Goal: Complete application form

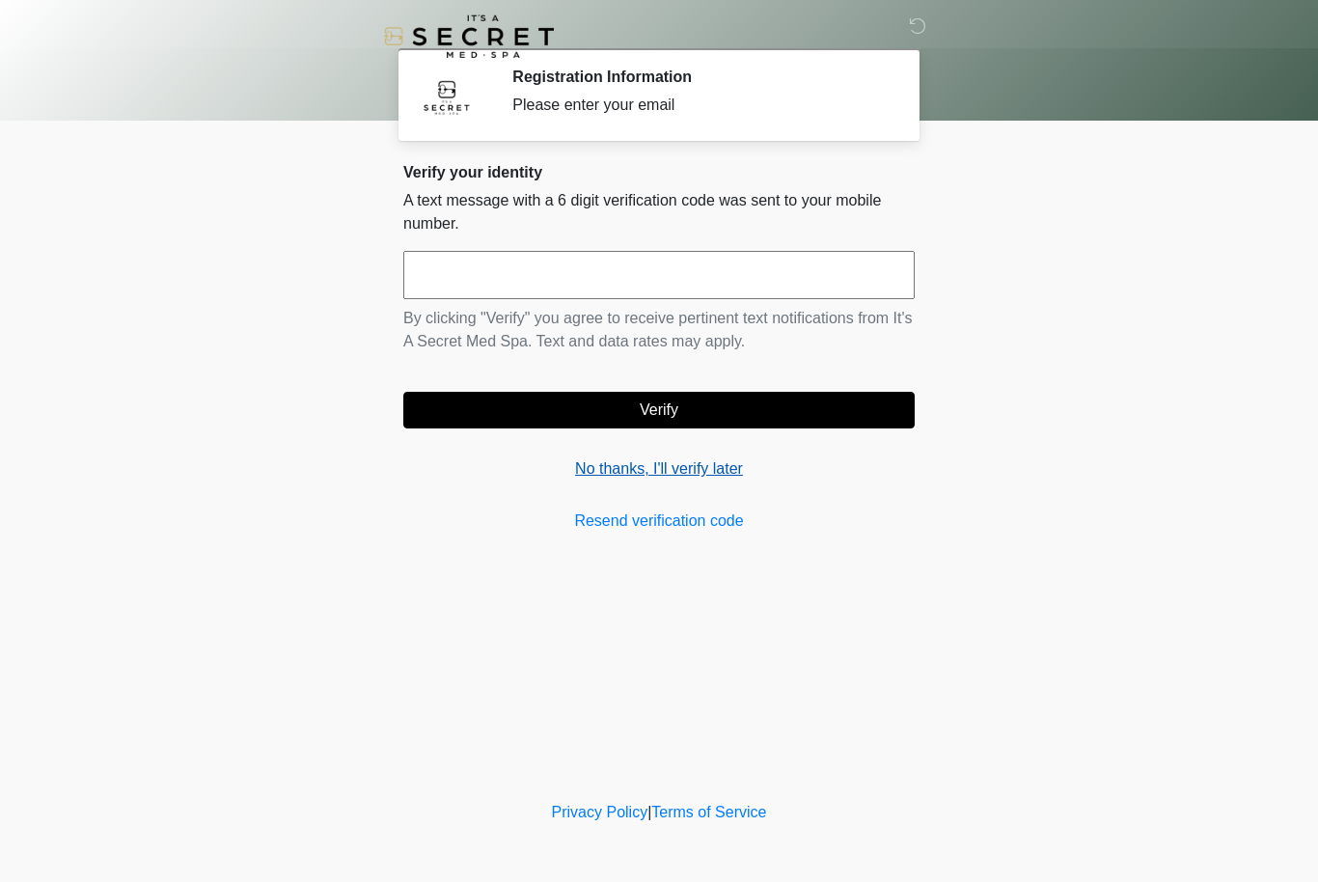
click at [664, 477] on link "No thanks, I'll verify later" at bounding box center [658, 468] width 511 height 23
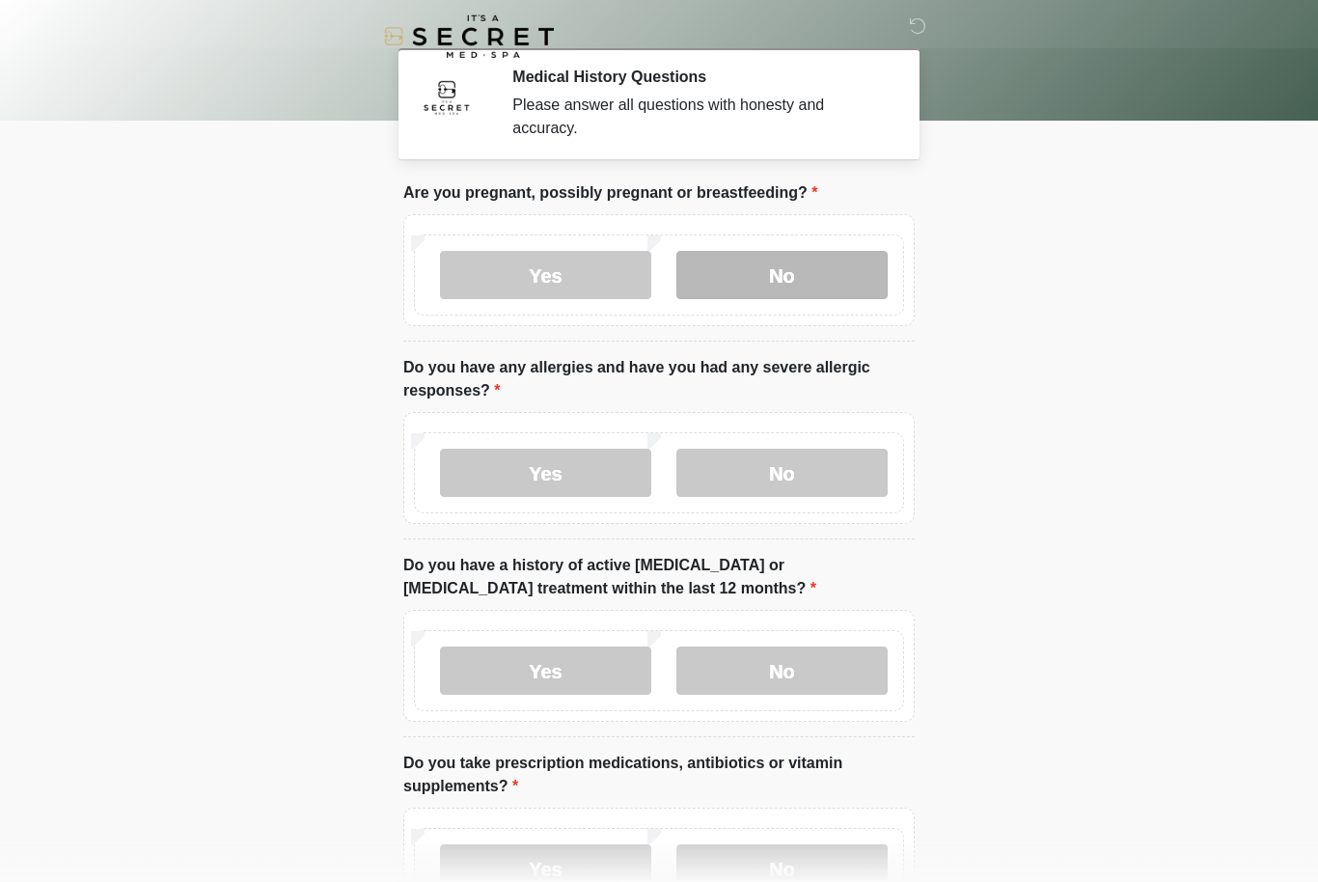
click at [786, 269] on label "No" at bounding box center [781, 275] width 211 height 48
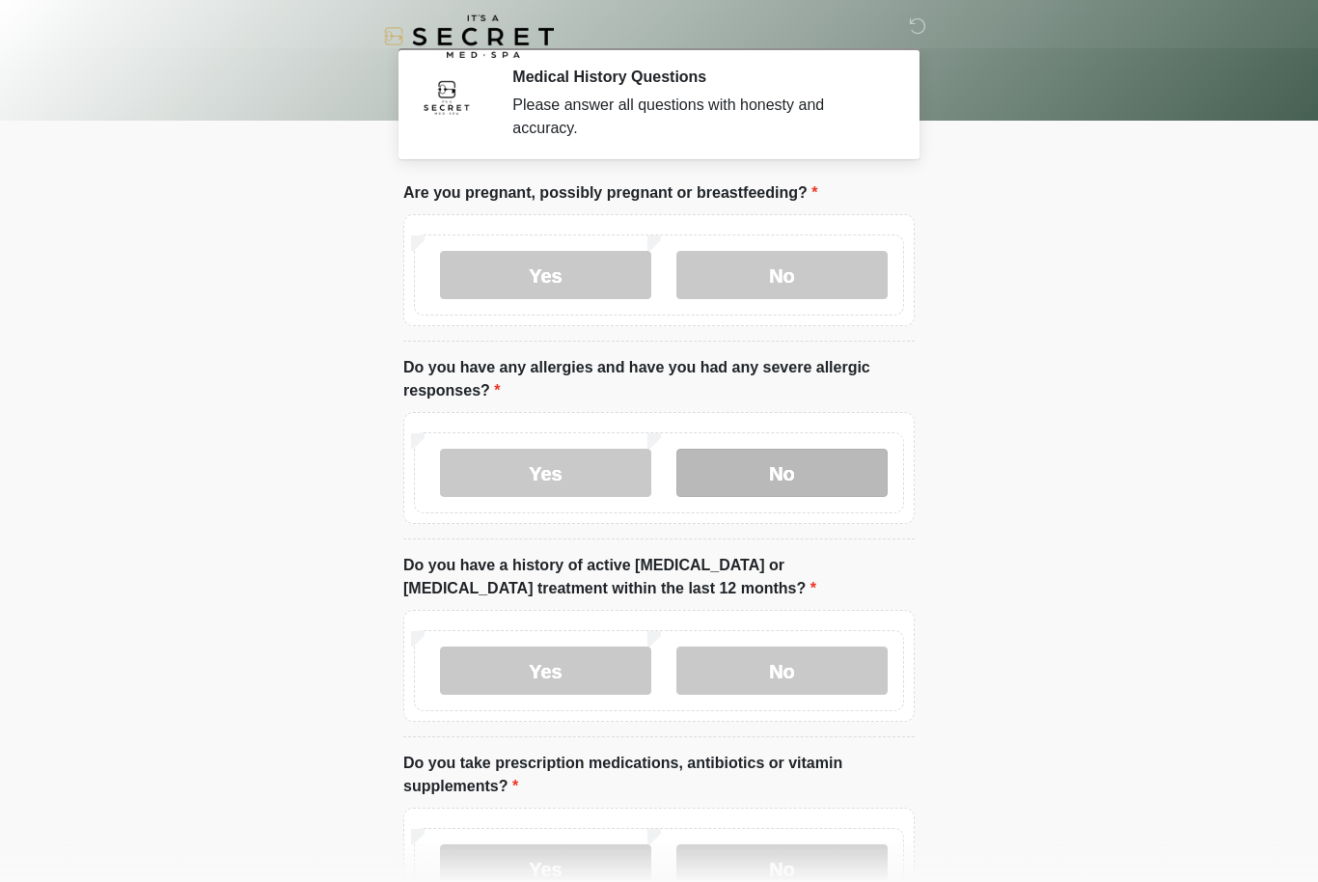
click at [791, 478] on label "No" at bounding box center [781, 473] width 211 height 48
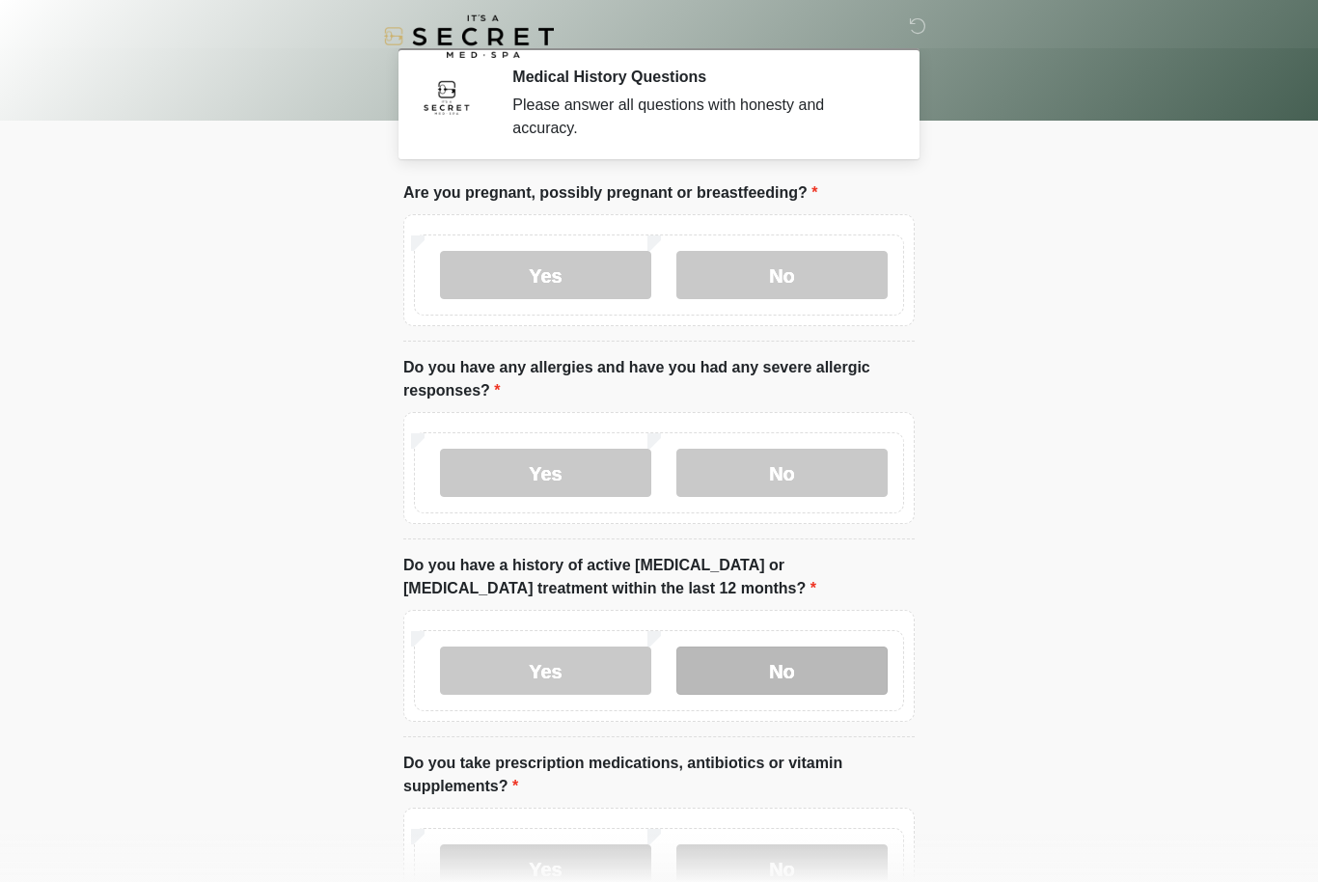
click at [781, 676] on label "No" at bounding box center [781, 670] width 211 height 48
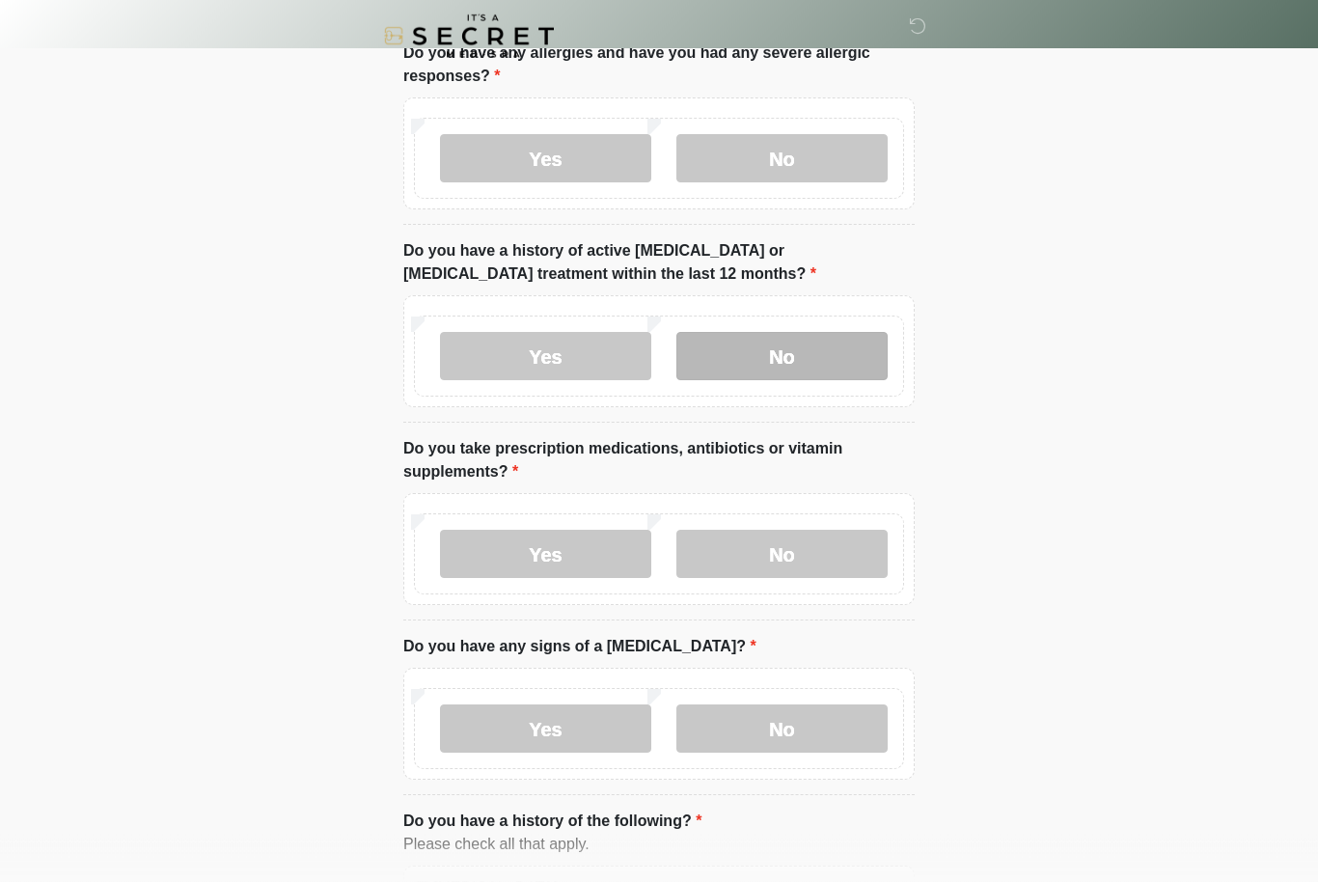
scroll to position [311, 0]
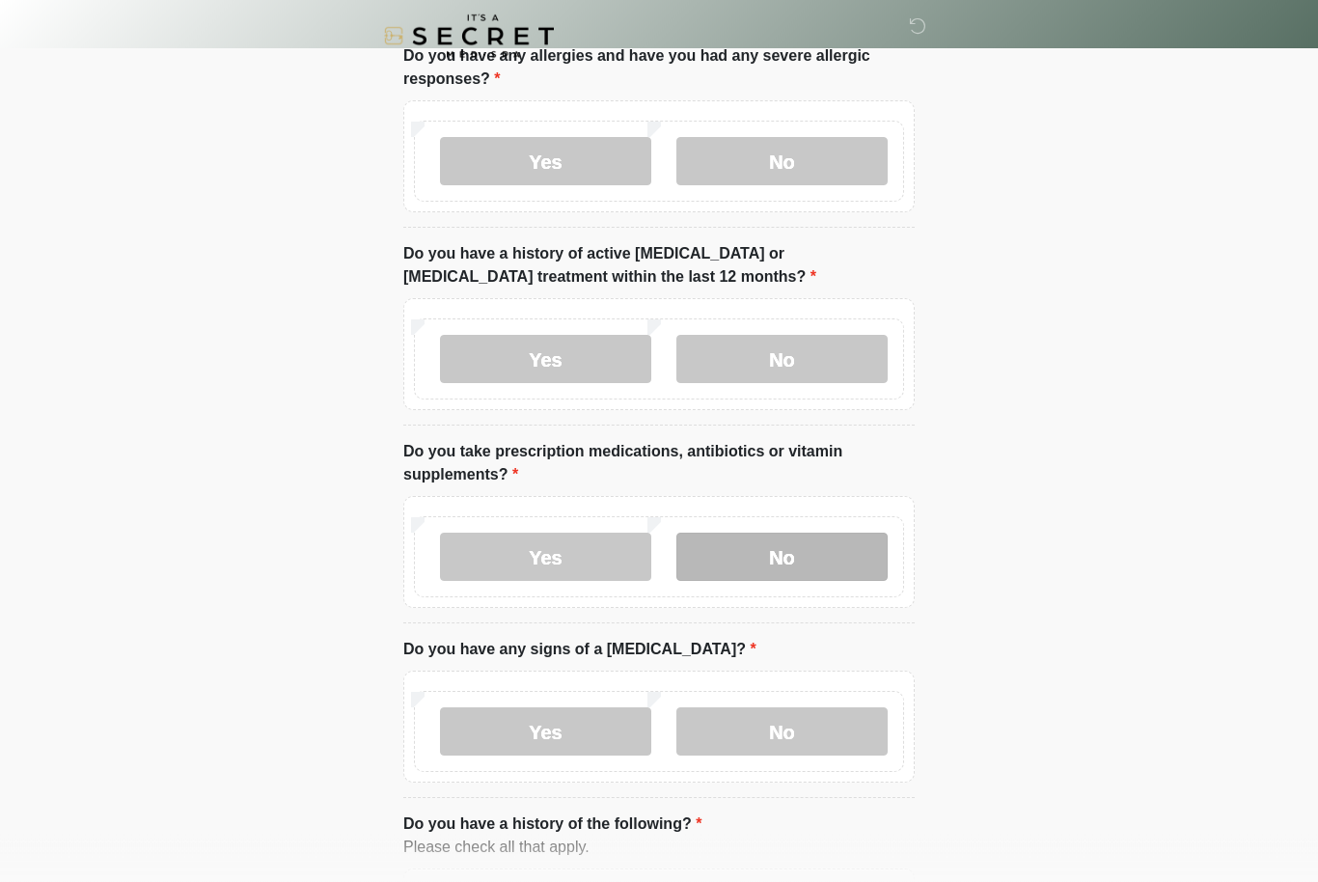
click at [781, 556] on label "No" at bounding box center [781, 557] width 211 height 48
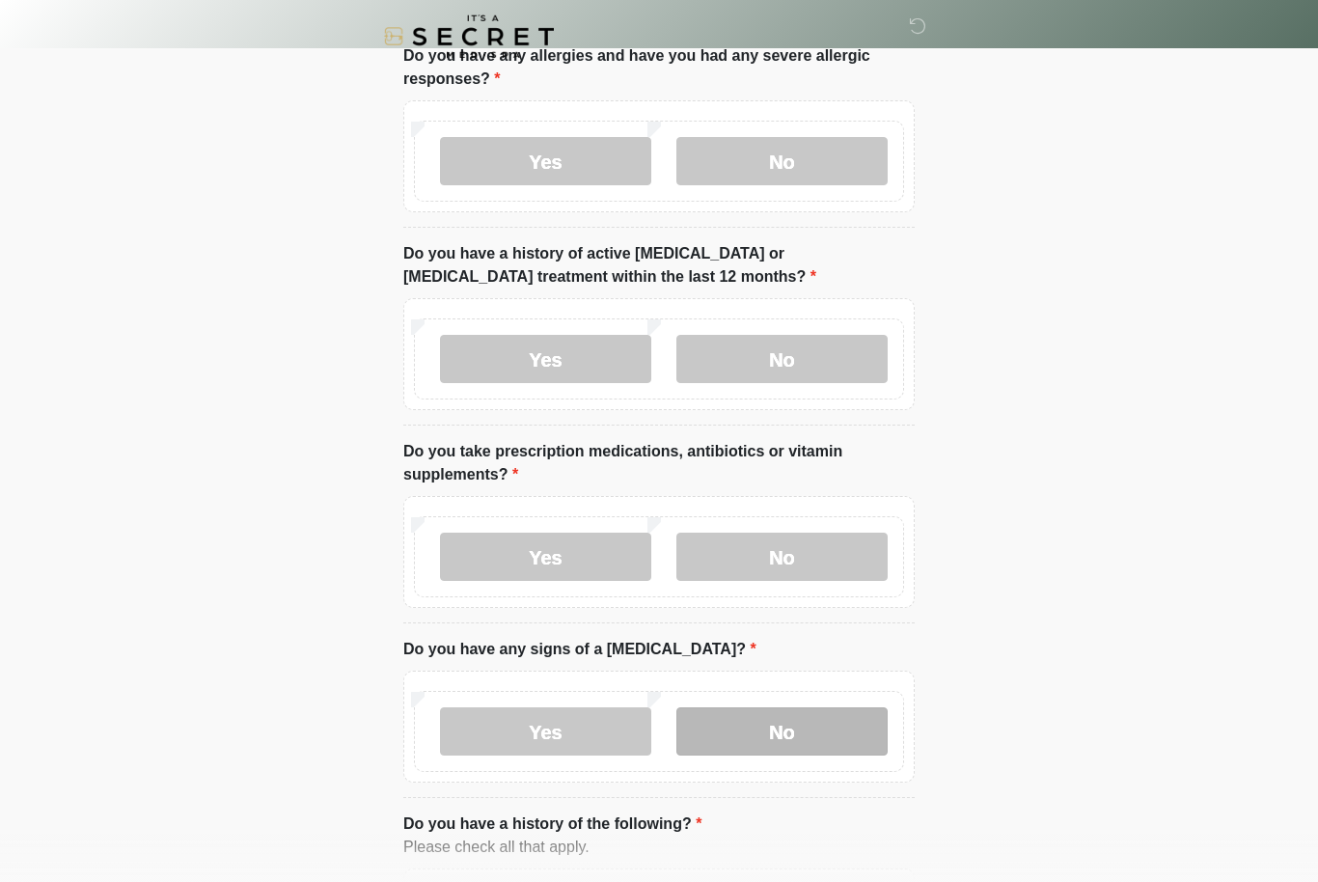
click at [801, 740] on label "No" at bounding box center [781, 731] width 211 height 48
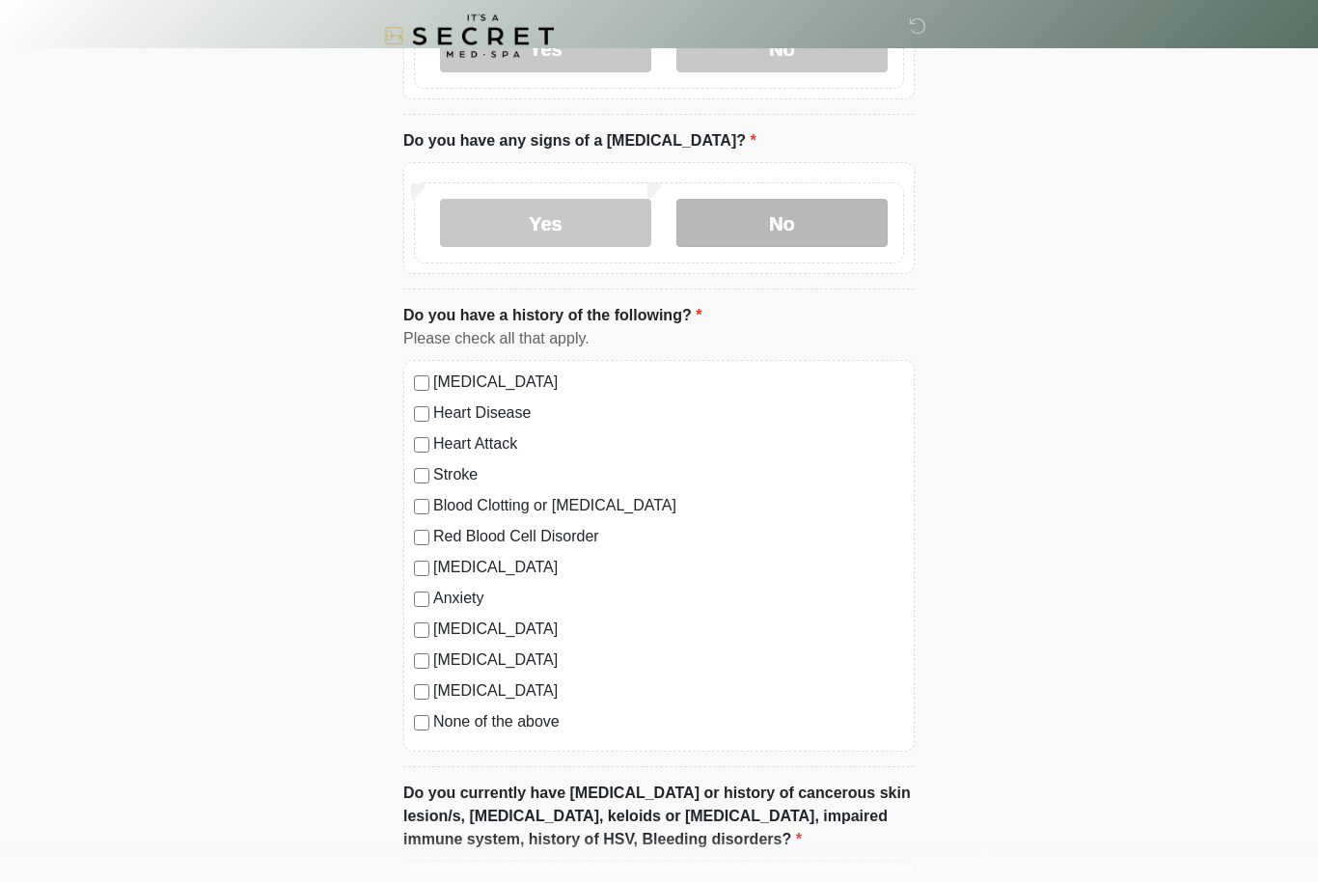
scroll to position [823, 0]
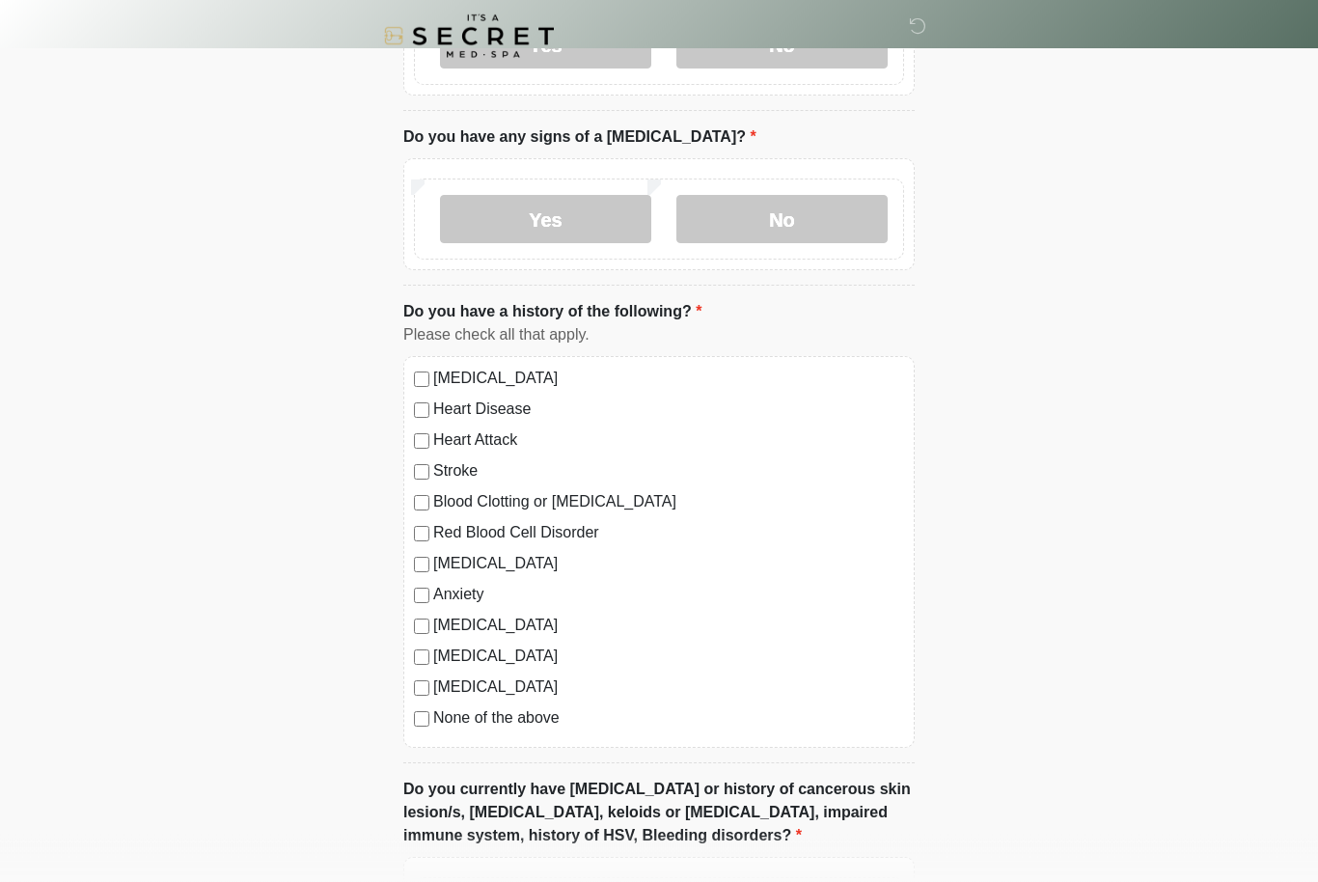
click at [415, 728] on div "High Blood Pressure Heart Disease Heart Attack Stroke Blood Clotting or Bleedin…" at bounding box center [658, 553] width 511 height 392
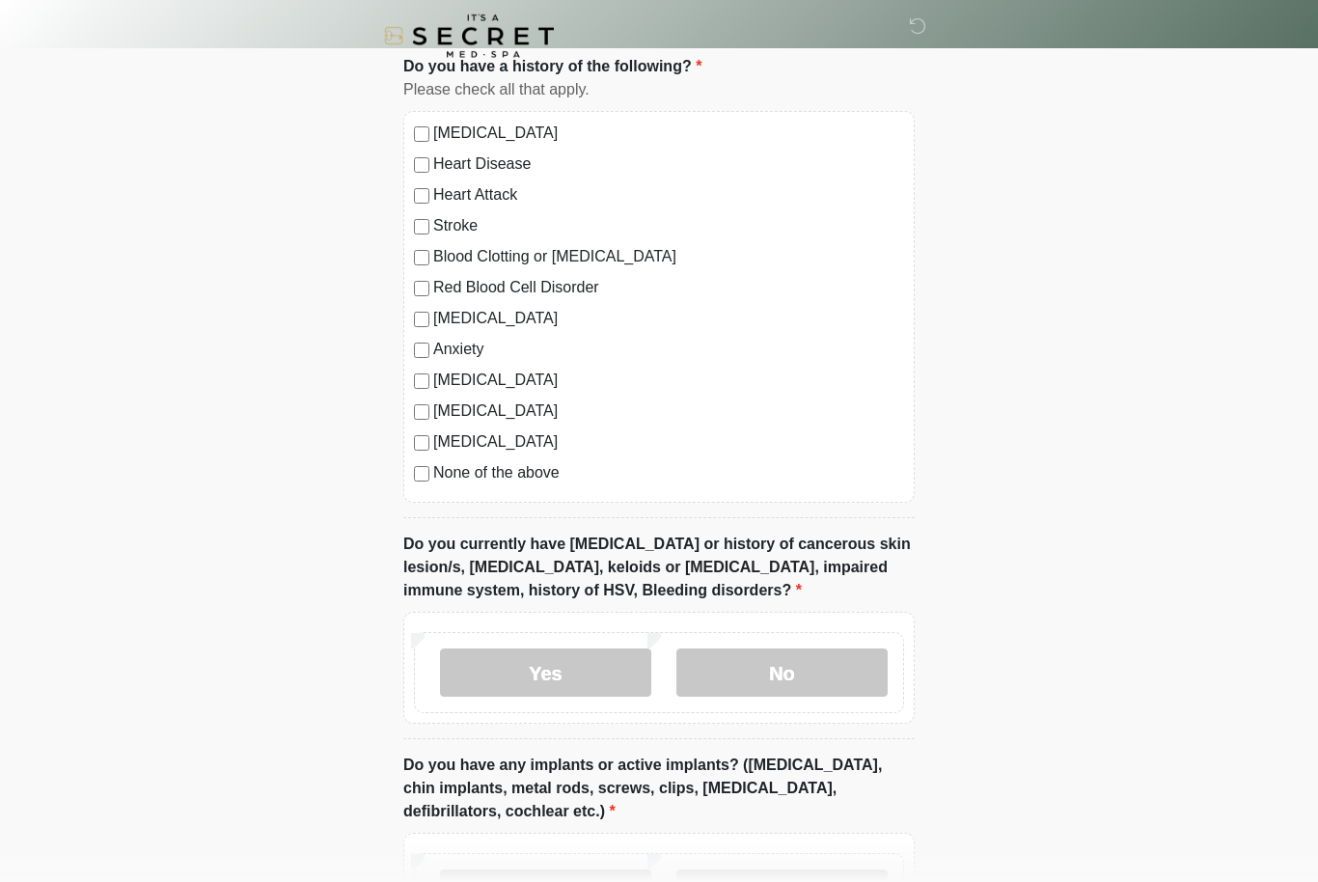
scroll to position [1065, 0]
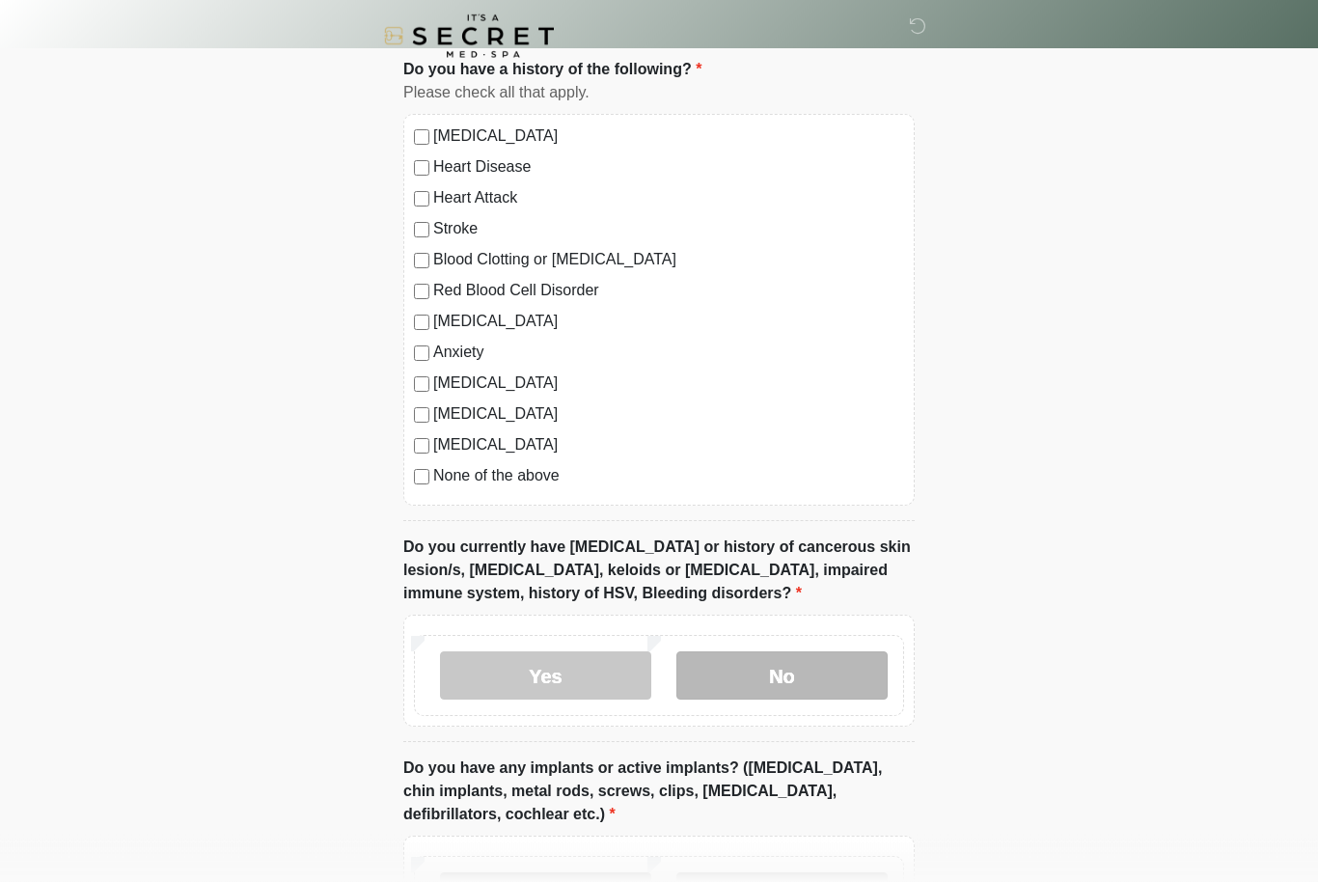
click at [788, 688] on label "No" at bounding box center [781, 676] width 211 height 48
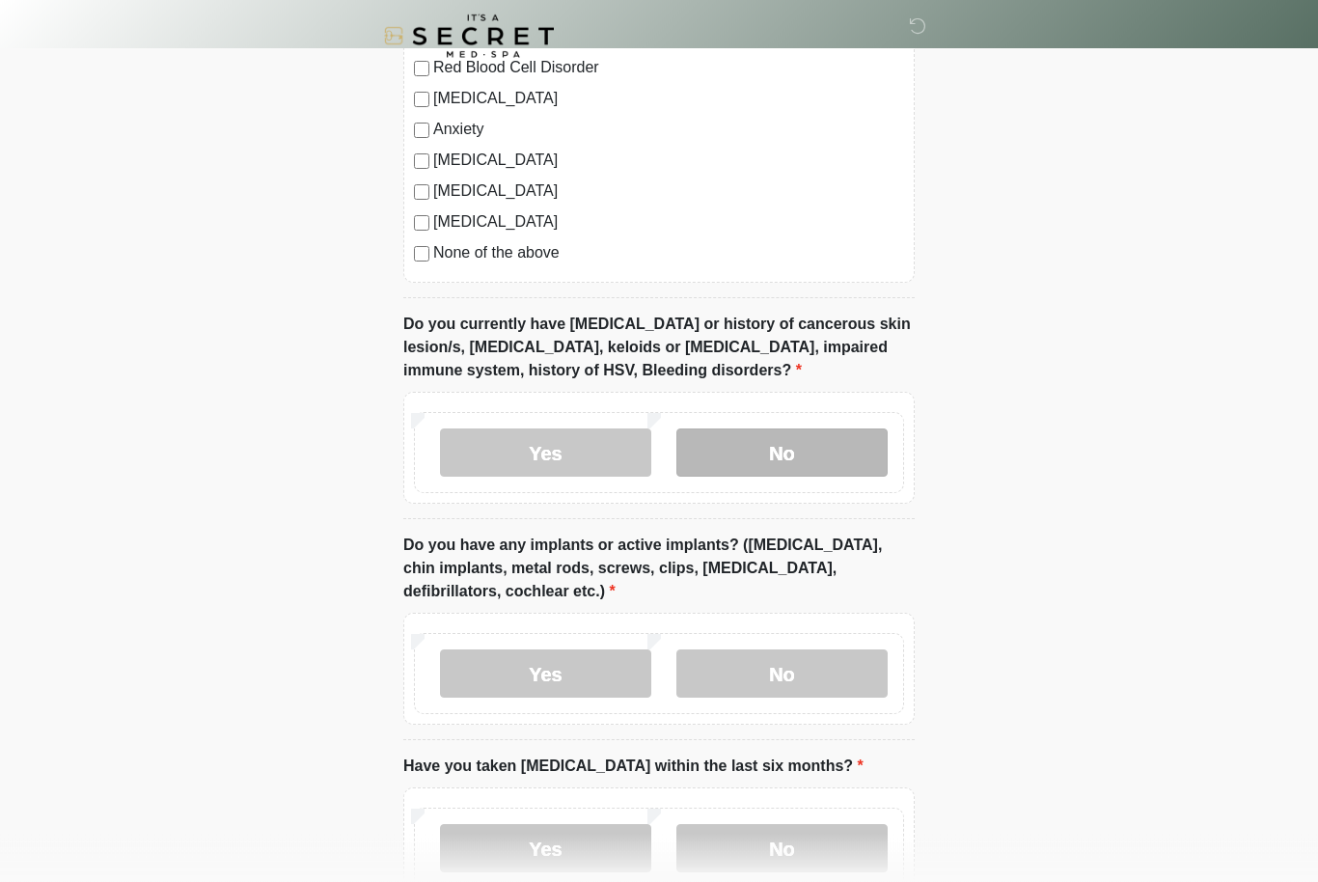
scroll to position [1282, 0]
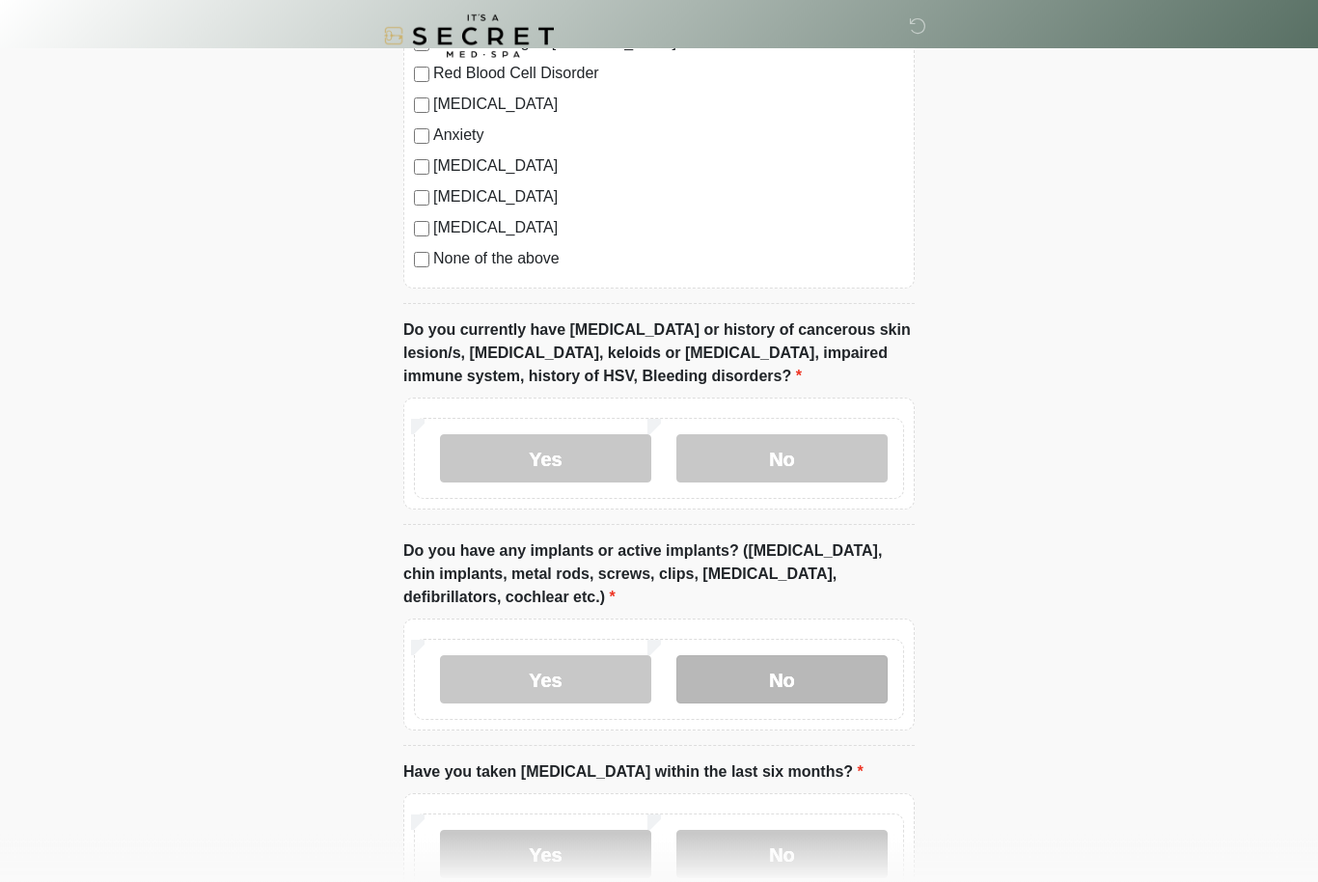
click at [784, 665] on label "No" at bounding box center [781, 680] width 211 height 48
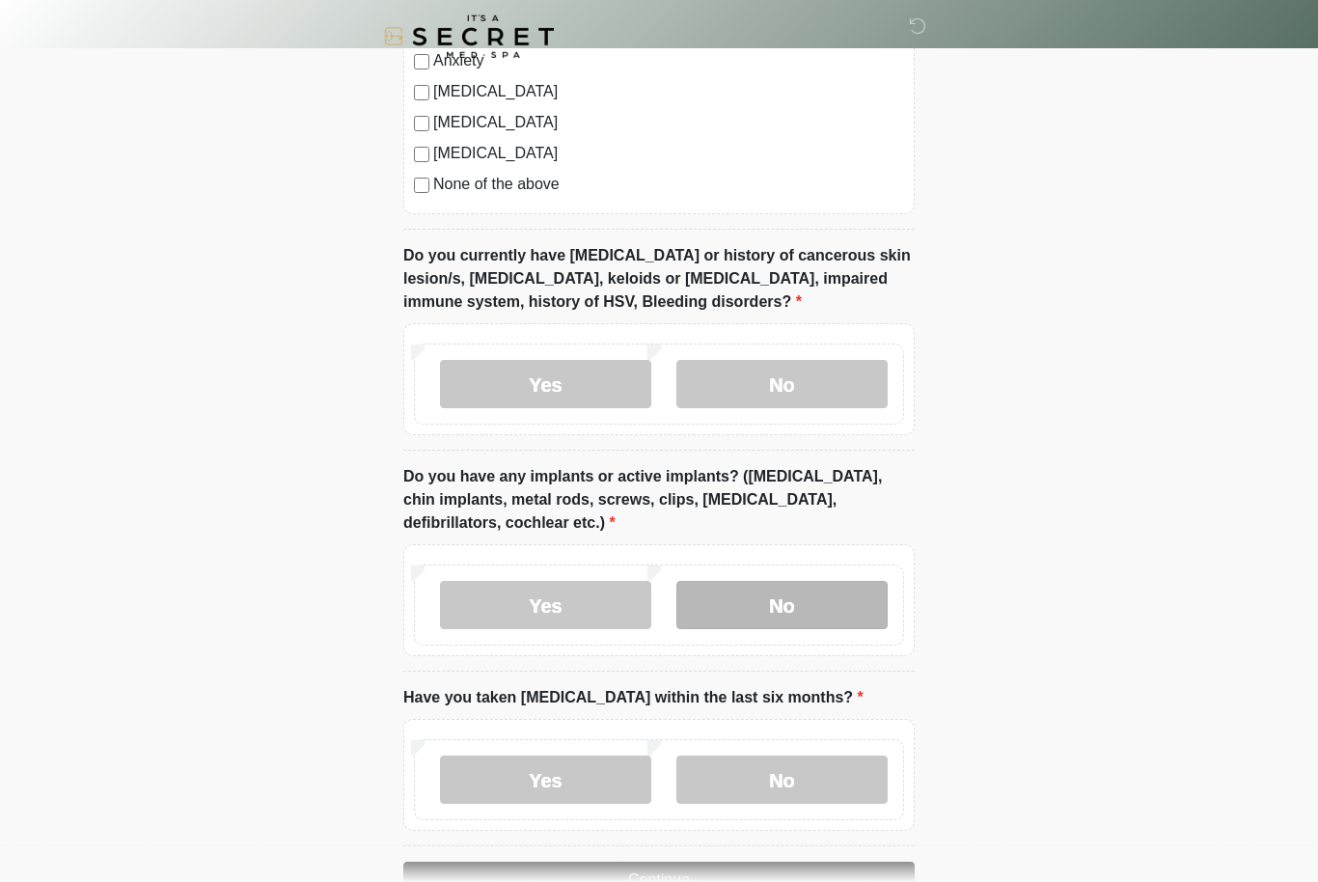
scroll to position [1410, 0]
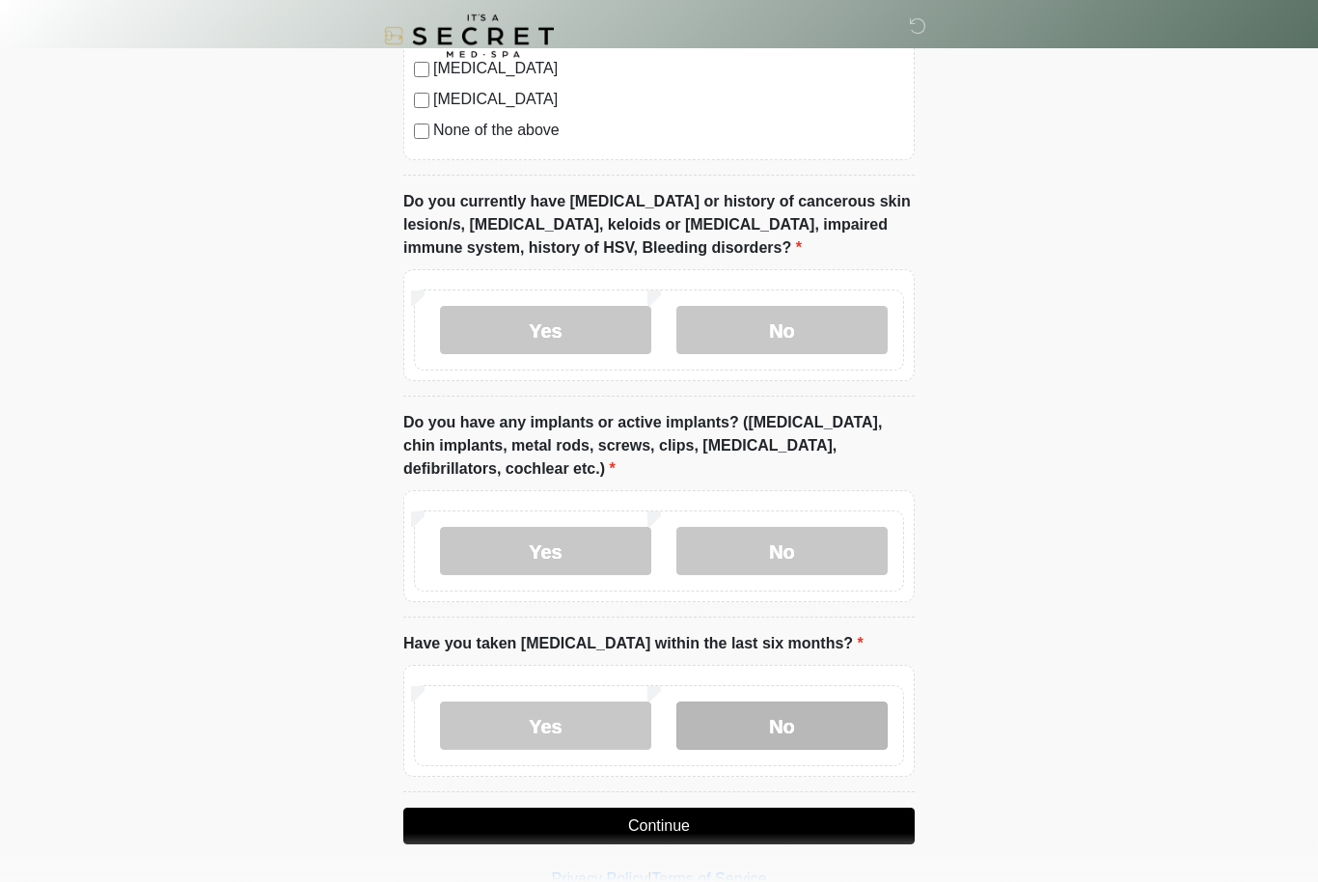
click at [792, 731] on label "No" at bounding box center [781, 726] width 211 height 48
click at [661, 839] on button "Continue" at bounding box center [658, 826] width 511 height 37
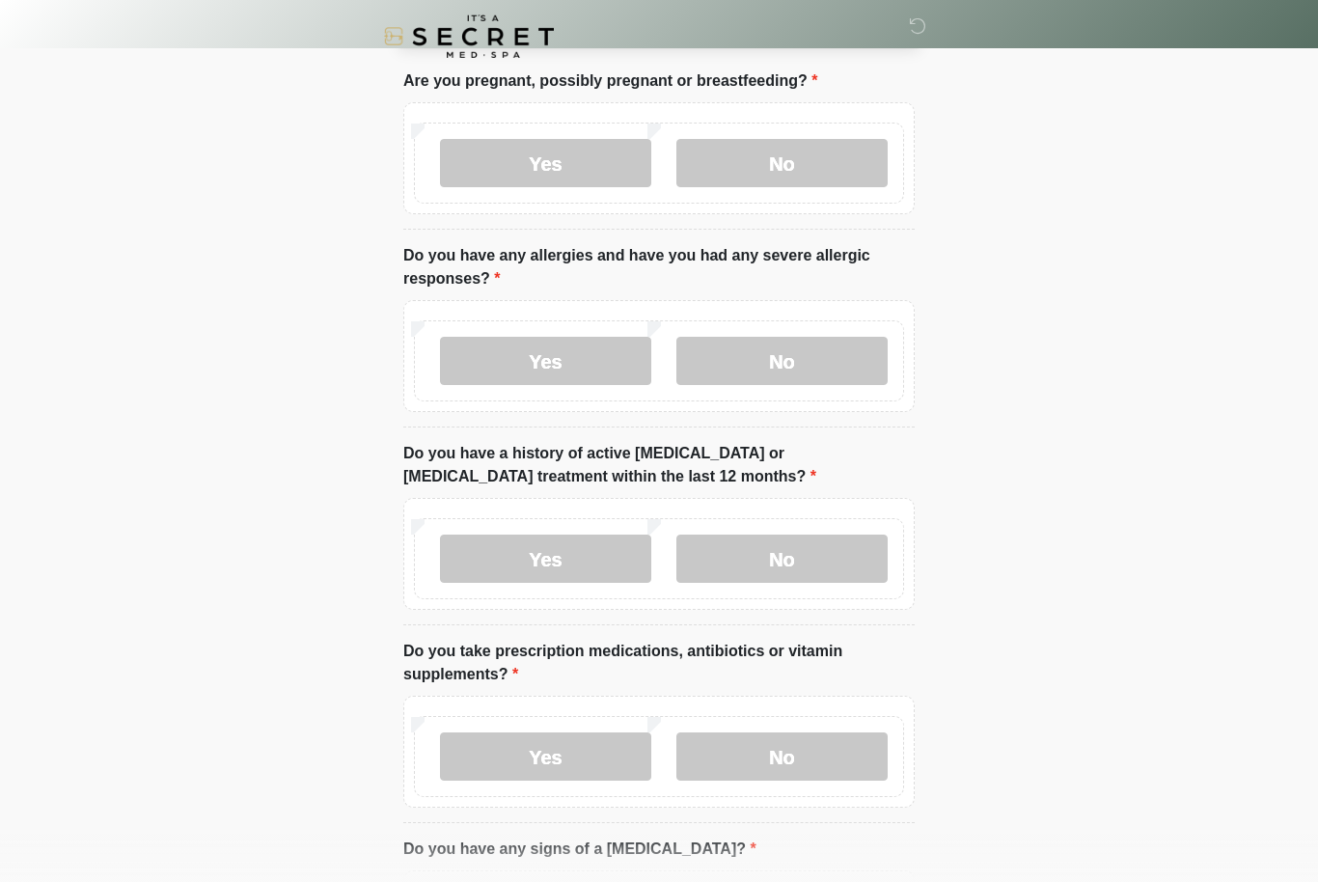
scroll to position [0, 0]
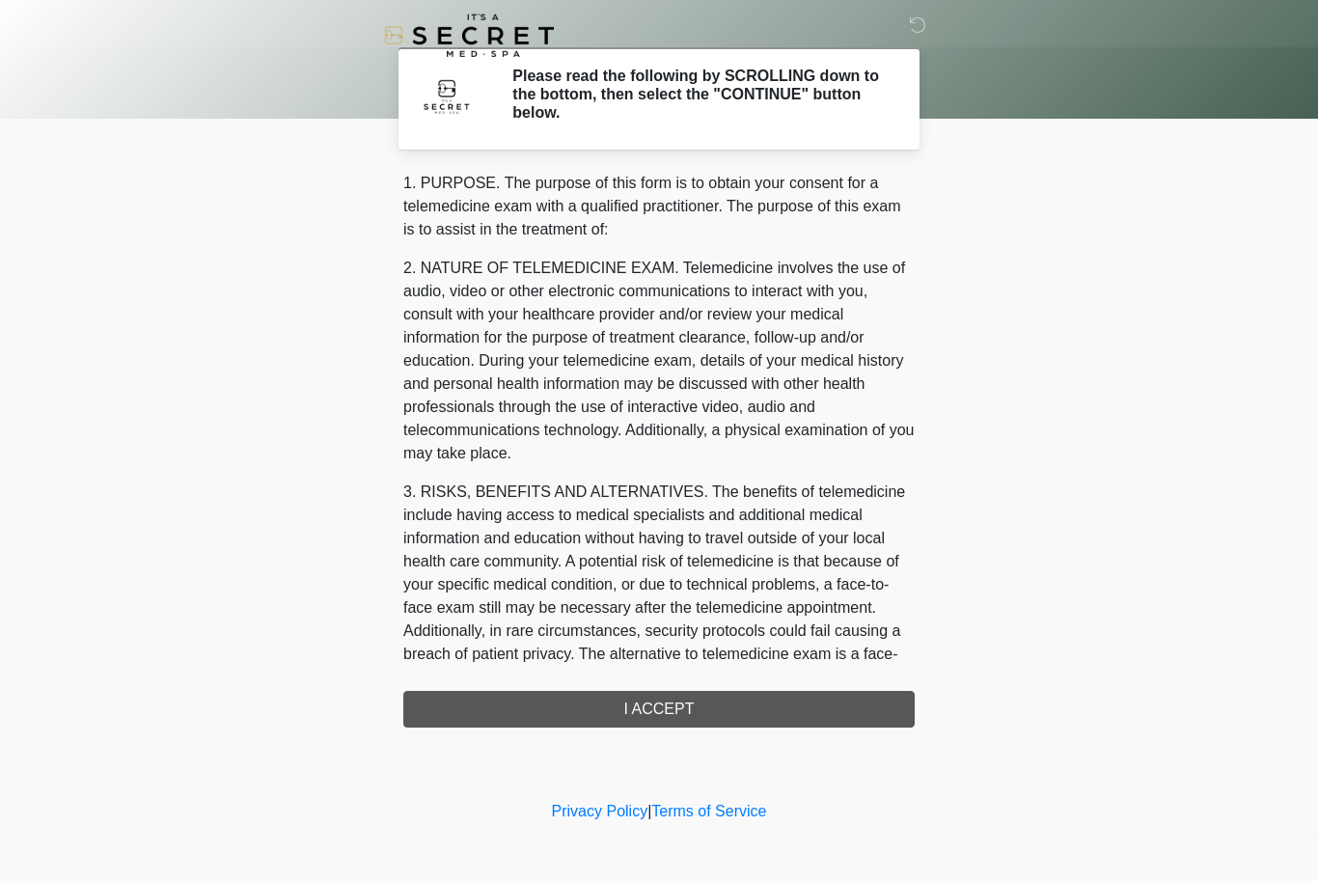
click at [713, 716] on div "1. PURPOSE. The purpose of this form is to obtain your consent for a telemedici…" at bounding box center [658, 451] width 511 height 556
click at [668, 710] on div "1. PURPOSE. The purpose of this form is to obtain your consent for a telemedici…" at bounding box center [658, 451] width 511 height 556
click at [660, 714] on div "1. PURPOSE. The purpose of this form is to obtain your consent for a telemedici…" at bounding box center [658, 451] width 511 height 556
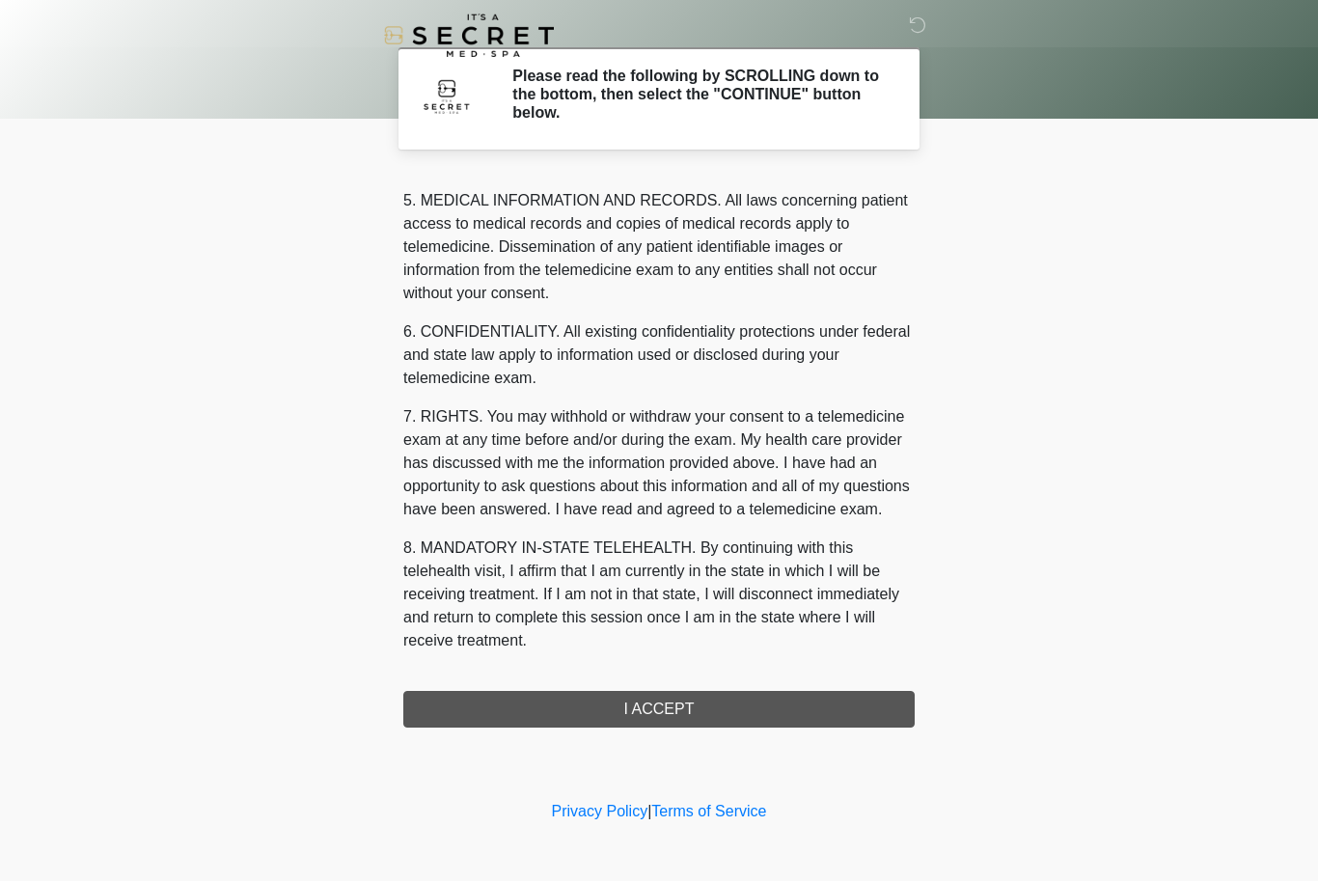
scroll to position [670, 0]
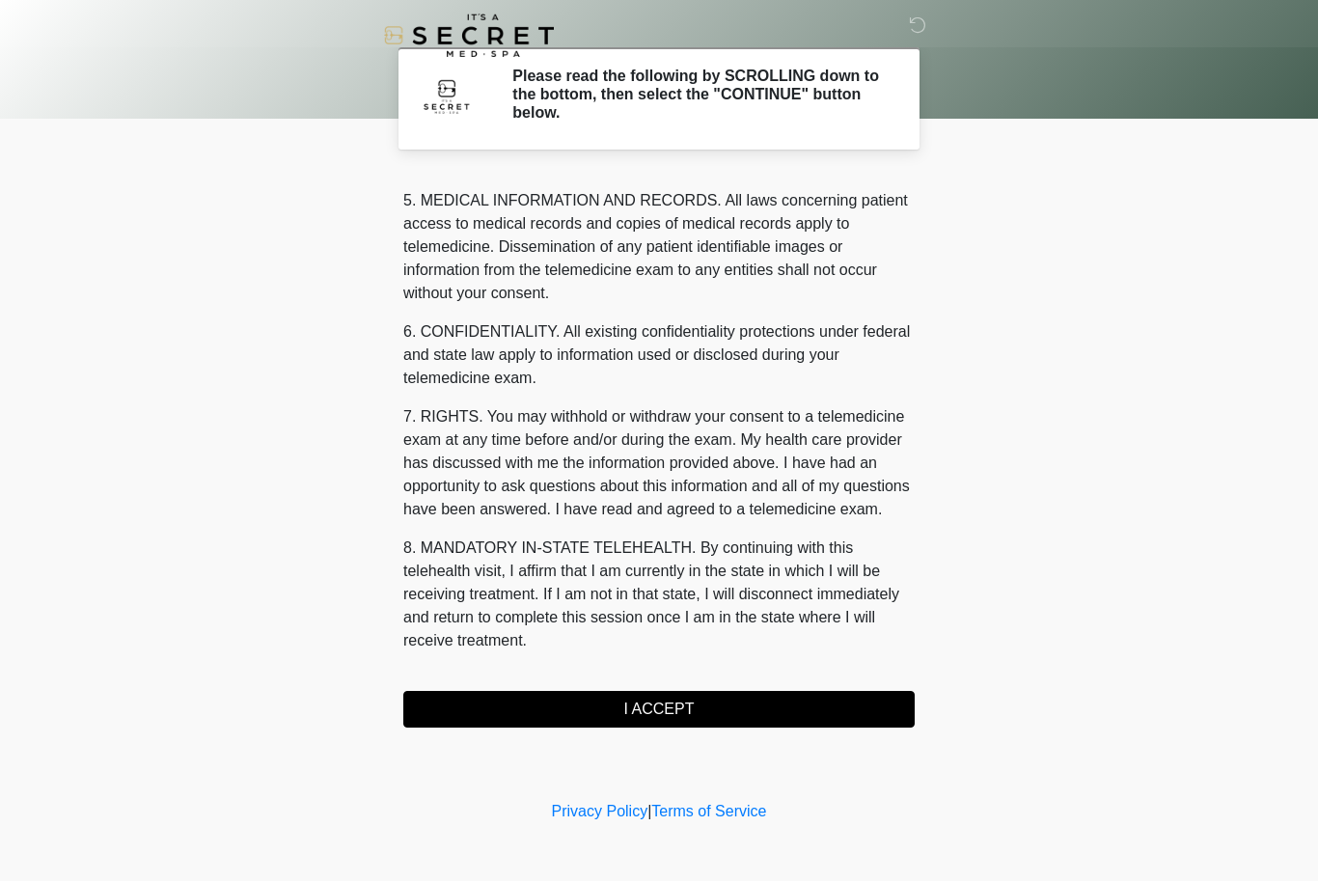
click at [661, 722] on button "I ACCEPT" at bounding box center [658, 710] width 511 height 37
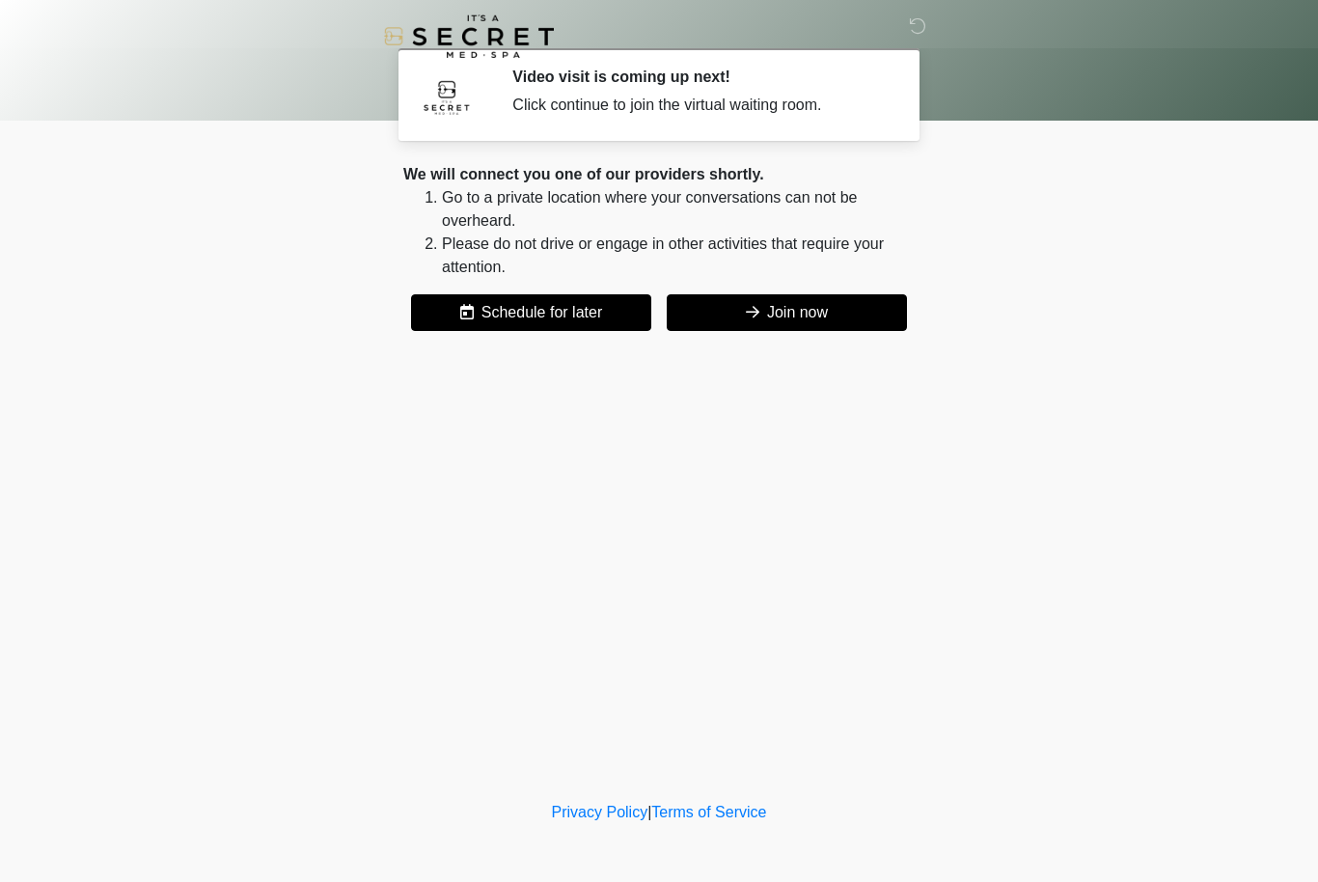
click at [803, 320] on button "Join now" at bounding box center [787, 312] width 240 height 37
